Goal: Information Seeking & Learning: Learn about a topic

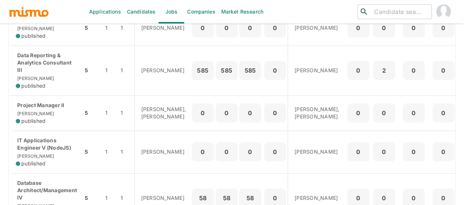
scroll to position [180, 0]
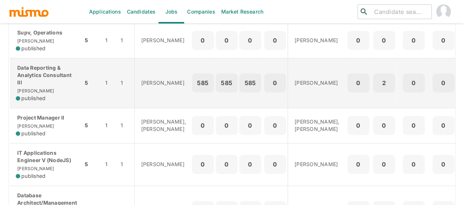
click at [28, 79] on p "Data Reporting & Analytics Consultant III" at bounding box center [46, 75] width 61 height 22
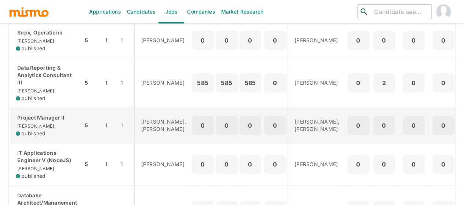
click at [40, 121] on p "Project Manager II" at bounding box center [46, 117] width 61 height 7
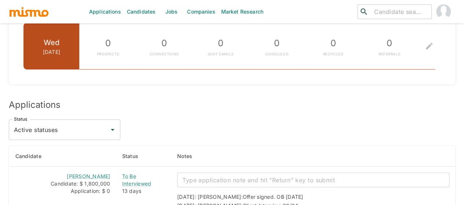
scroll to position [960, 0]
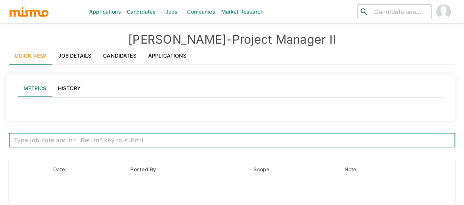
click at [50, 138] on textarea at bounding box center [232, 140] width 436 height 8
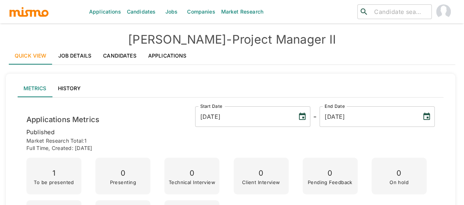
type textarea "Lore-ips Dolorsi Ametc – Adipis eli SE DO & E0 Temporinc - UTLABOR 5et Dolorema…"
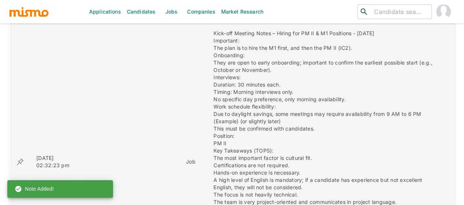
scroll to position [349, 0]
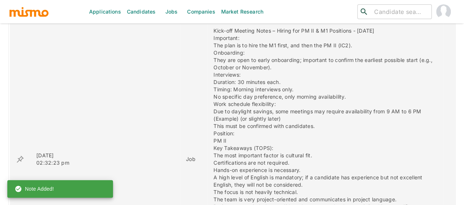
click at [17, 155] on icon "enhanced table" at bounding box center [20, 159] width 9 height 9
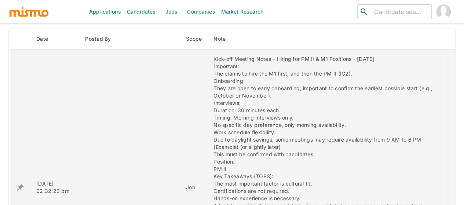
scroll to position [367, 0]
